Goal: Navigation & Orientation: Find specific page/section

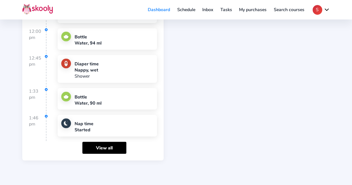
scroll to position [727, 0]
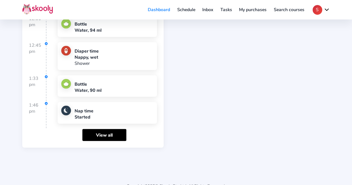
scroll to position [723, 0]
